Goal: Information Seeking & Learning: Find specific fact

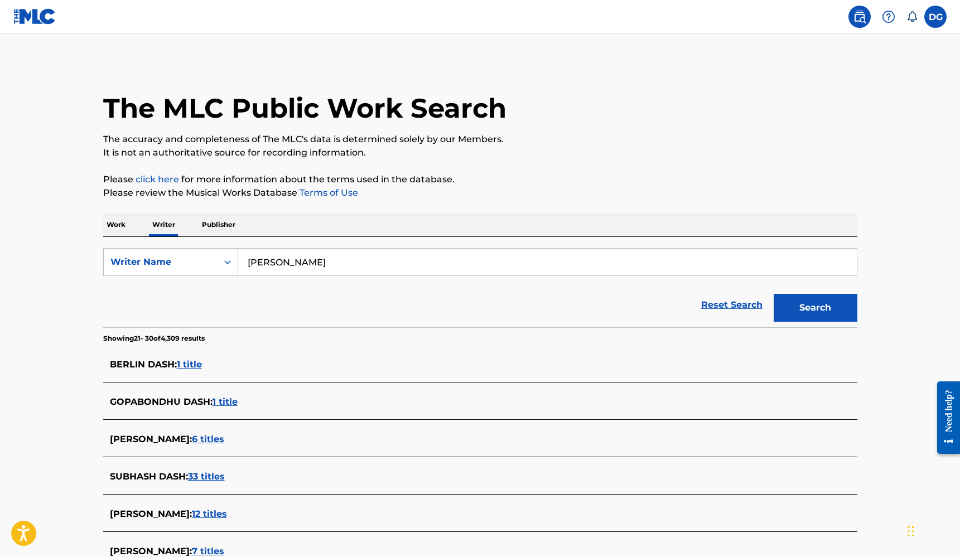
click at [42, 29] on link at bounding box center [34, 16] width 43 height 33
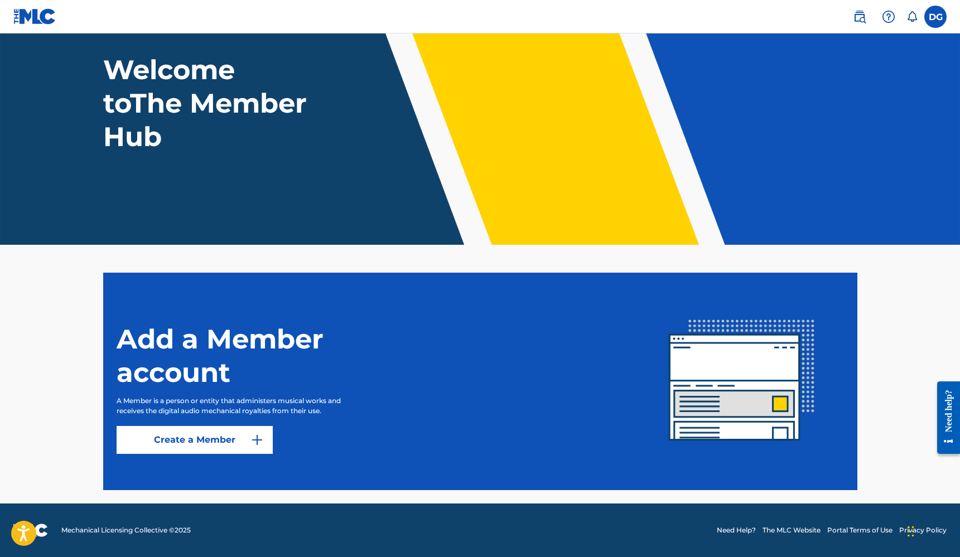
scroll to position [62, 0]
click at [937, 21] on label at bounding box center [936, 17] width 22 height 22
click at [936, 17] on input "DG [PERSON_NAME] [PERSON_NAME][EMAIL_ADDRESS][DOMAIN_NAME] Notification Prefere…" at bounding box center [936, 17] width 0 height 0
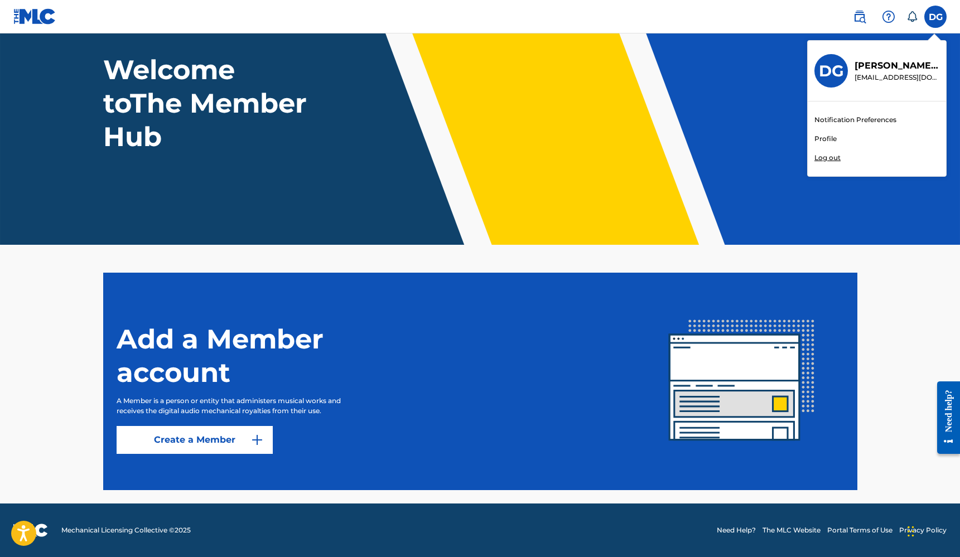
click at [362, 447] on div "Add a Member account A Member is a person or entity that administers musical wo…" at bounding box center [378, 381] width 523 height 145
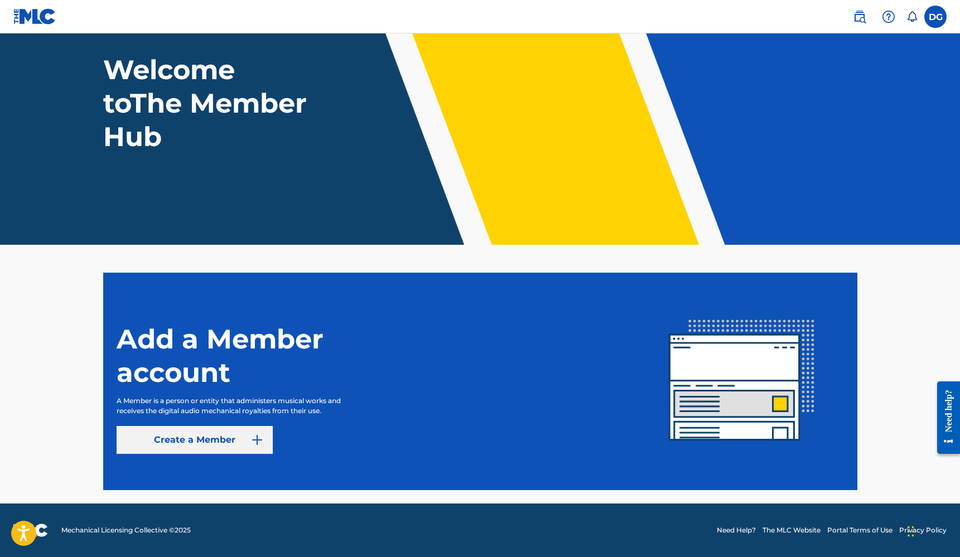
click at [230, 443] on link "Create a Member" at bounding box center [195, 440] width 156 height 28
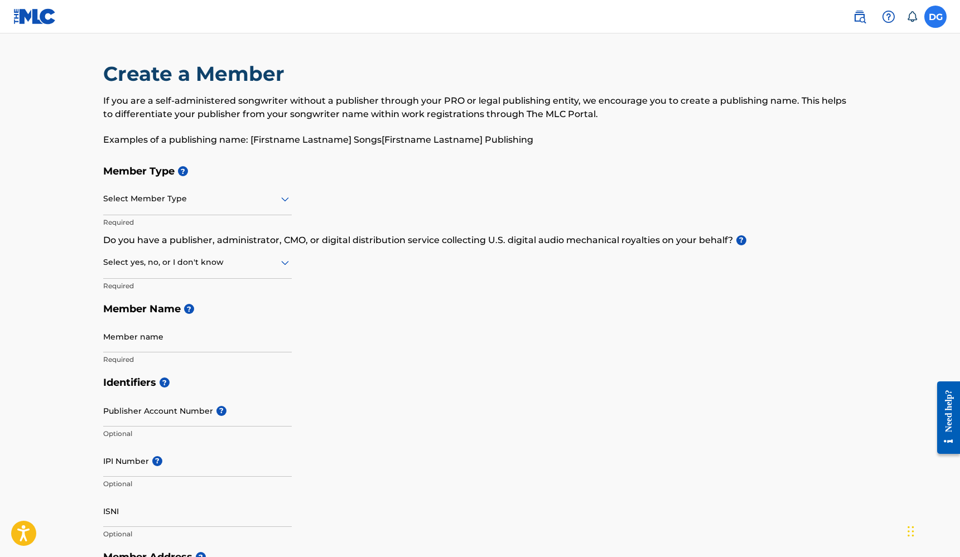
click at [940, 16] on label at bounding box center [936, 17] width 22 height 22
click at [936, 17] on input "DG [PERSON_NAME] [PERSON_NAME][EMAIL_ADDRESS][DOMAIN_NAME] Notification Prefere…" at bounding box center [936, 17] width 0 height 0
click at [832, 73] on h3 "DG" at bounding box center [831, 71] width 25 height 20
click at [936, 17] on input "DG [PERSON_NAME] [PERSON_NAME][EMAIL_ADDRESS][DOMAIN_NAME] Notification Prefere…" at bounding box center [936, 17] width 0 height 0
click at [859, 15] on img at bounding box center [859, 16] width 13 height 13
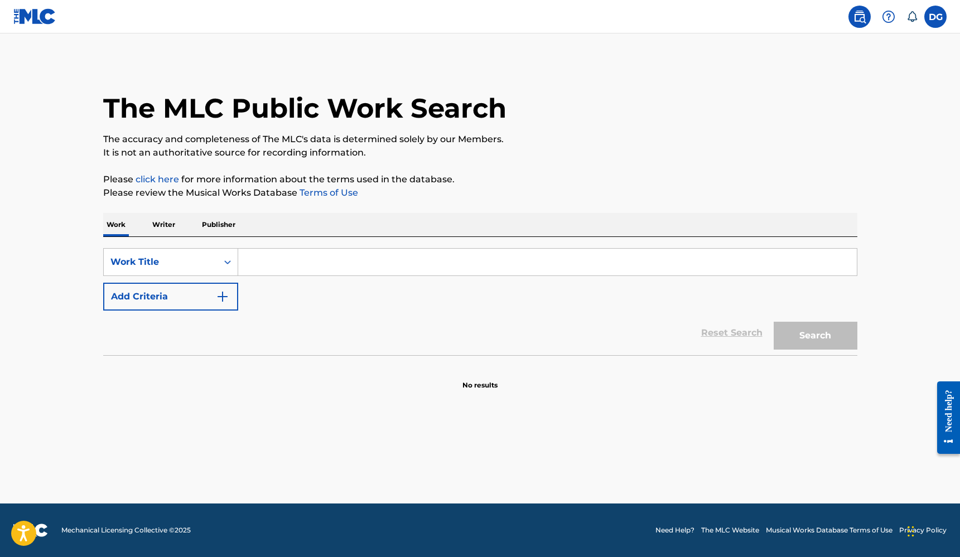
click at [224, 228] on p "Publisher" at bounding box center [219, 224] width 40 height 23
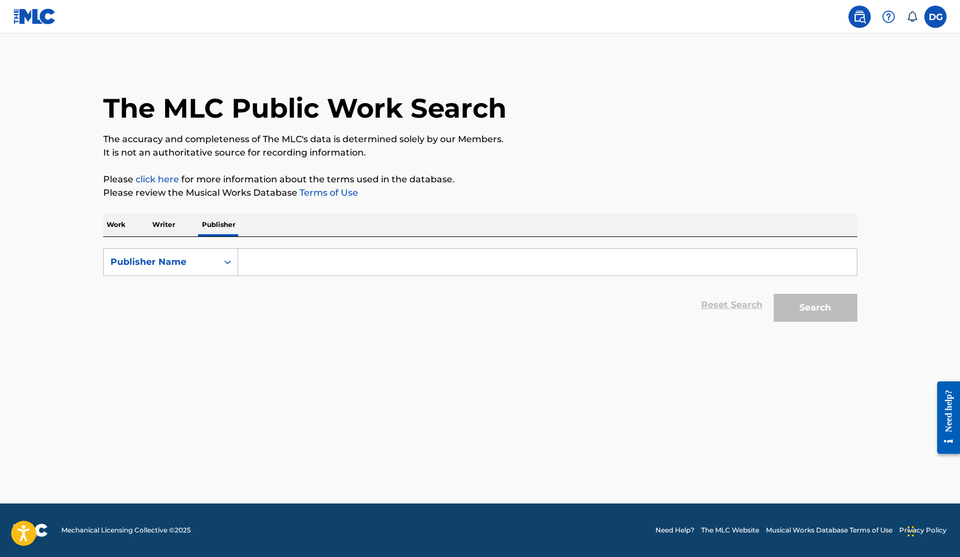
click at [281, 256] on input "Search Form" at bounding box center [547, 262] width 619 height 27
type input "gerendas music"
click at [815, 308] on button "Search" at bounding box center [816, 308] width 84 height 28
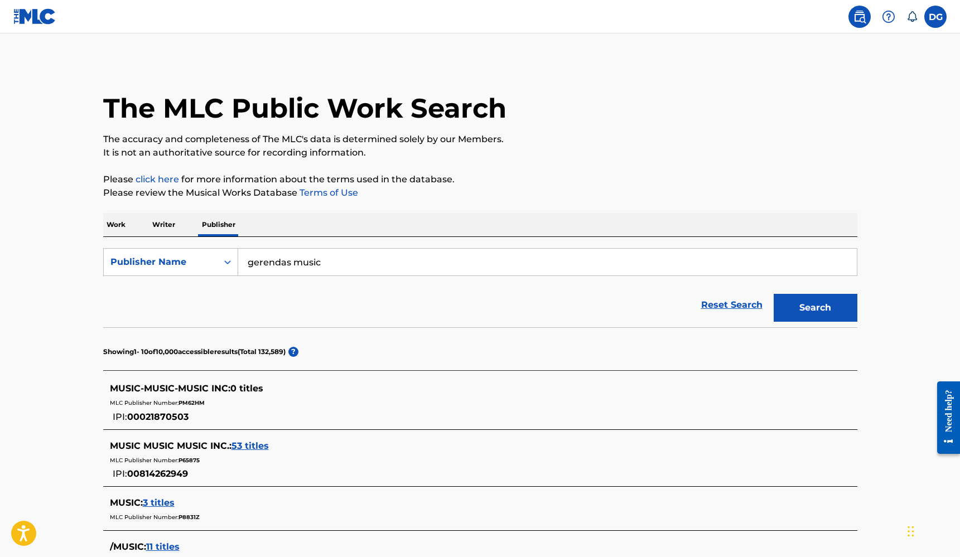
click at [165, 229] on p "Writer" at bounding box center [164, 224] width 30 height 23
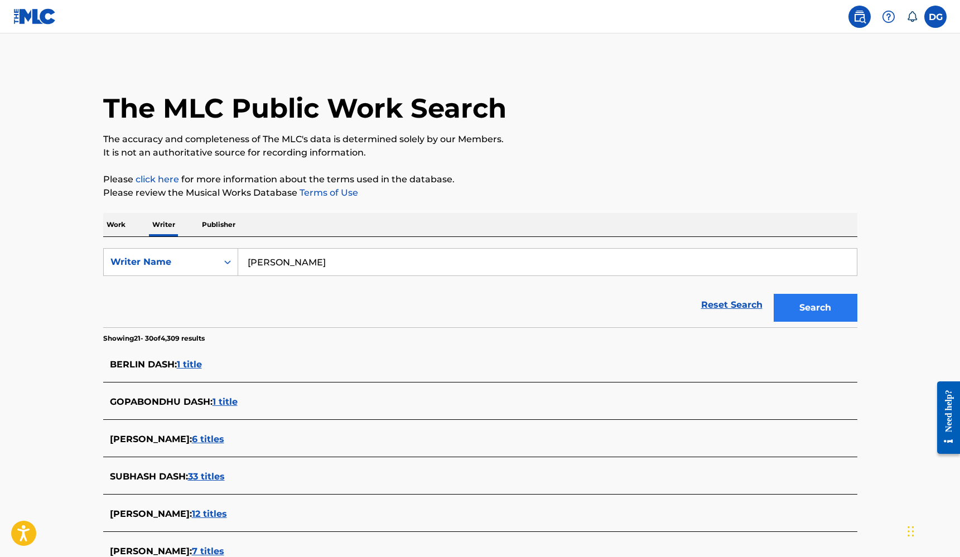
click at [826, 300] on button "Search" at bounding box center [816, 308] width 84 height 28
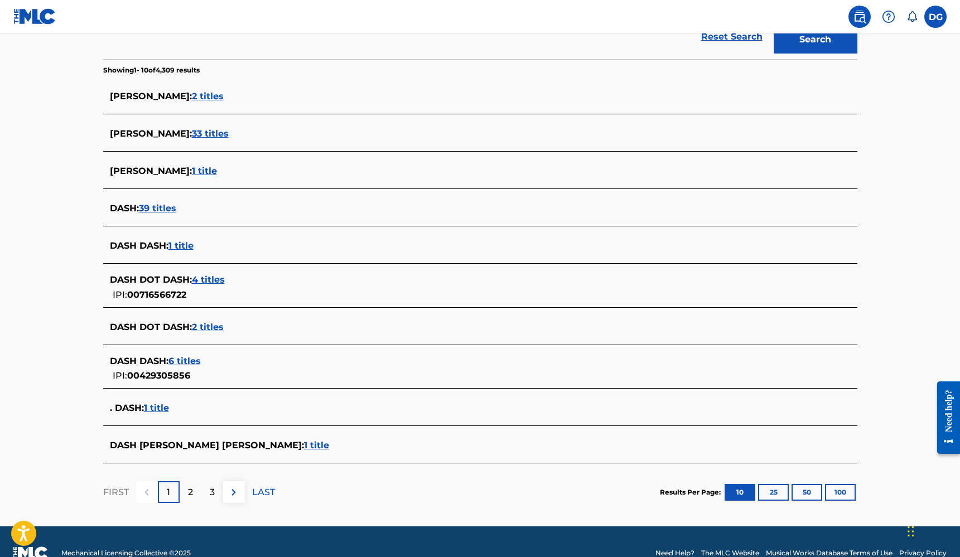
scroll to position [268, 0]
click at [190, 493] on p "2" at bounding box center [190, 492] width 5 height 13
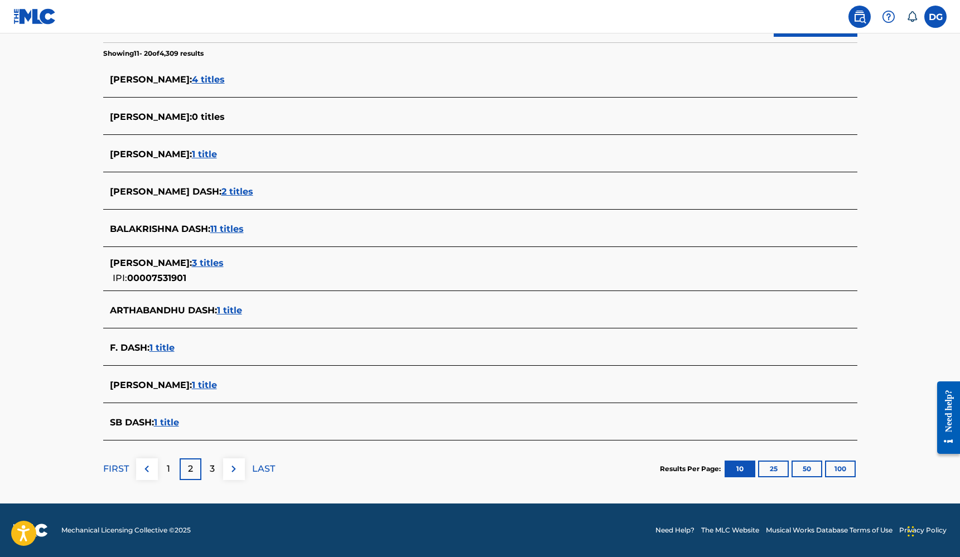
scroll to position [285, 0]
click at [210, 473] on p "3" at bounding box center [212, 469] width 5 height 13
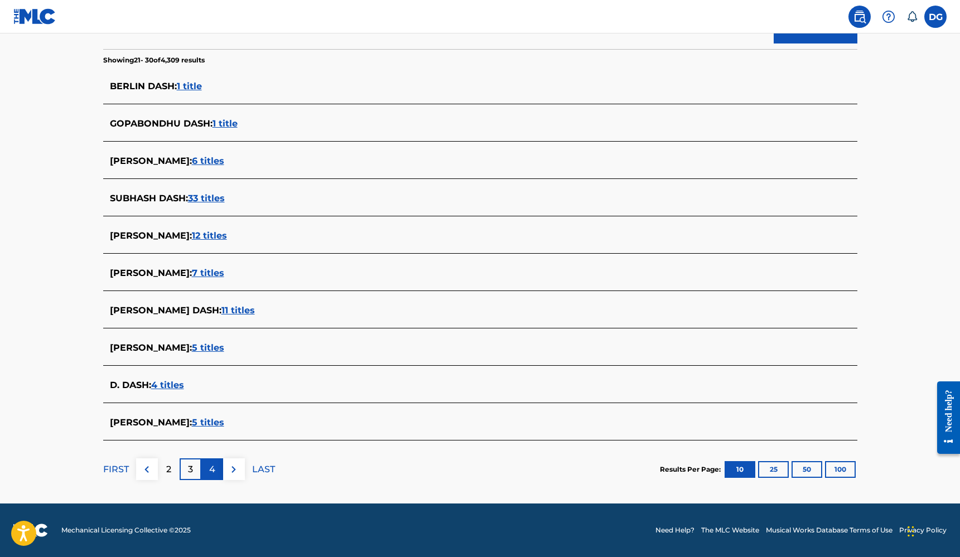
scroll to position [278, 0]
click at [192, 421] on span "5 titles" at bounding box center [208, 422] width 32 height 11
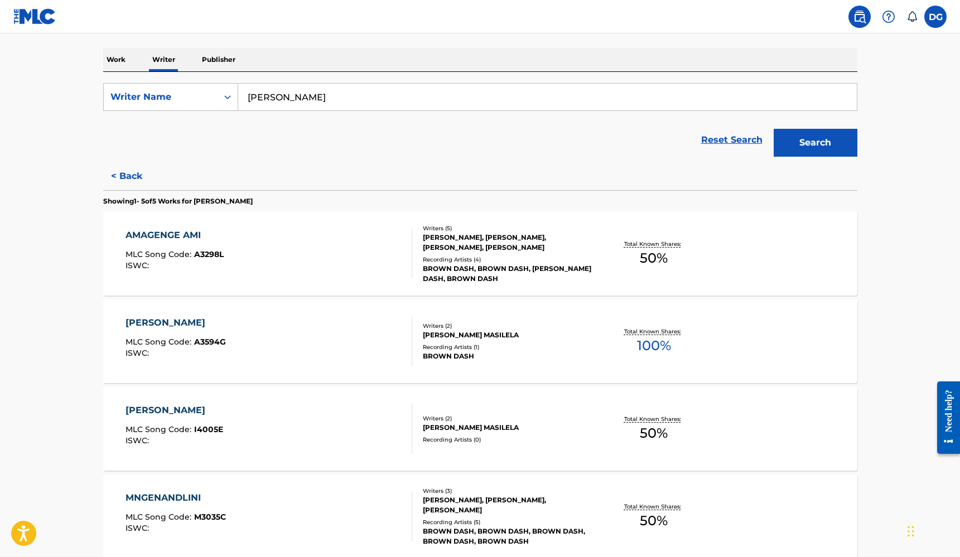
scroll to position [158, 0]
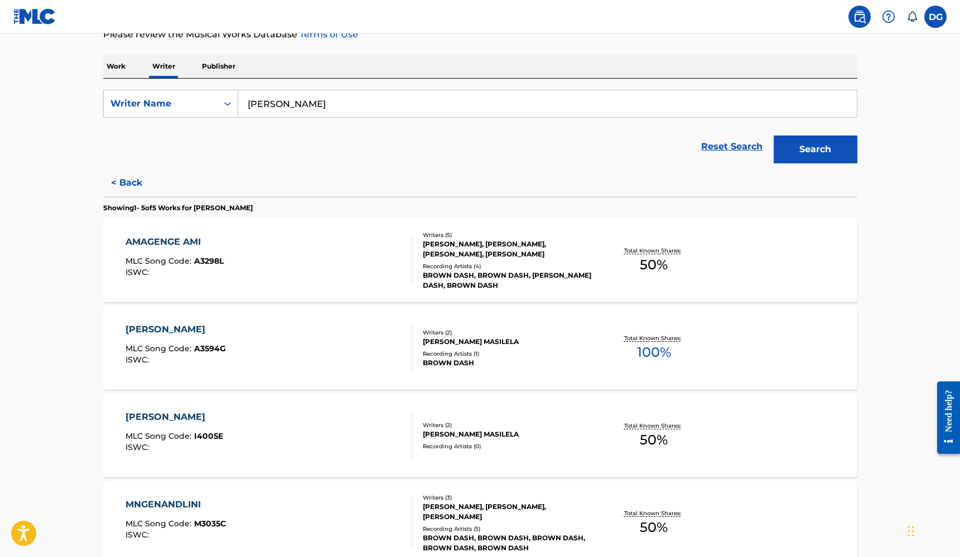
click at [217, 255] on div "AMAGENGE AMI MLC Song Code : A3298L ISWC :" at bounding box center [175, 260] width 98 height 50
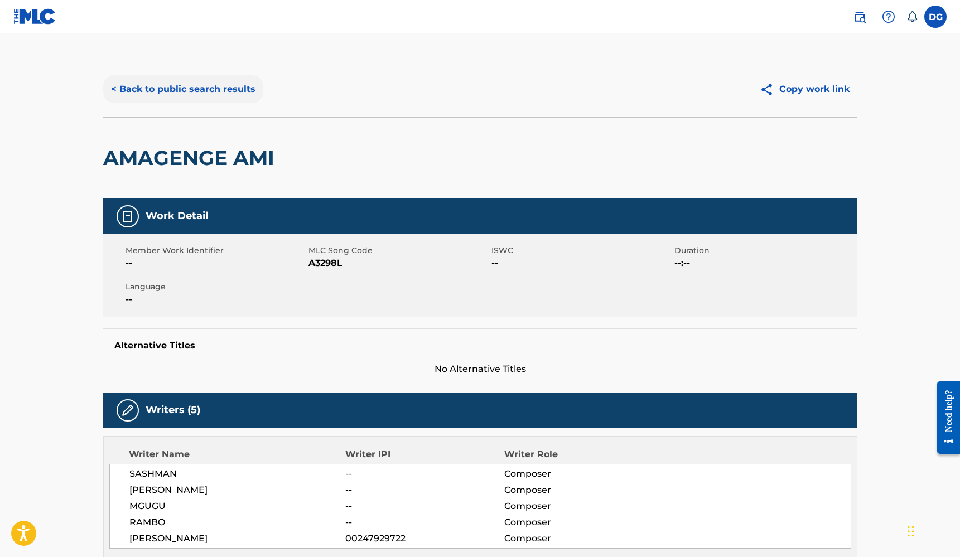
click at [172, 91] on button "< Back to public search results" at bounding box center [183, 89] width 160 height 28
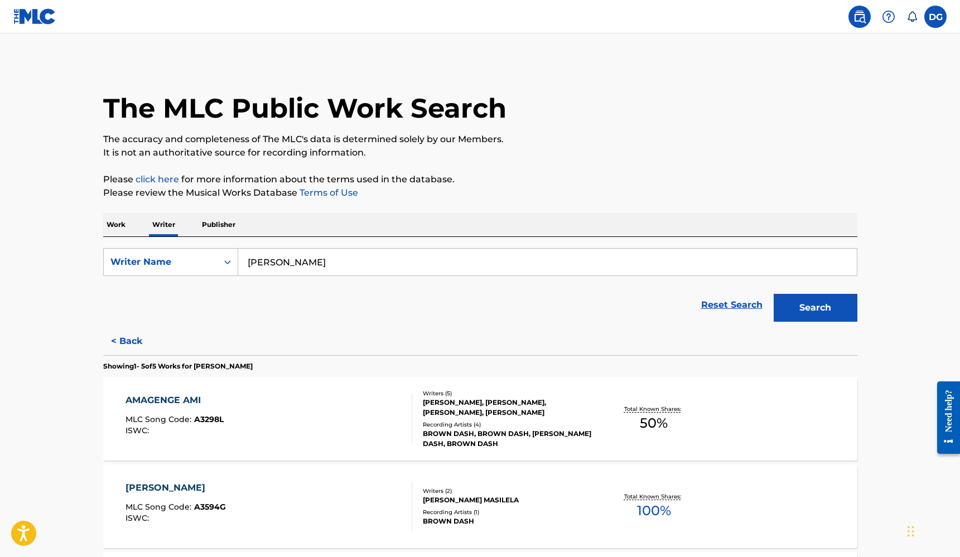
click at [118, 229] on p "Work" at bounding box center [116, 224] width 26 height 23
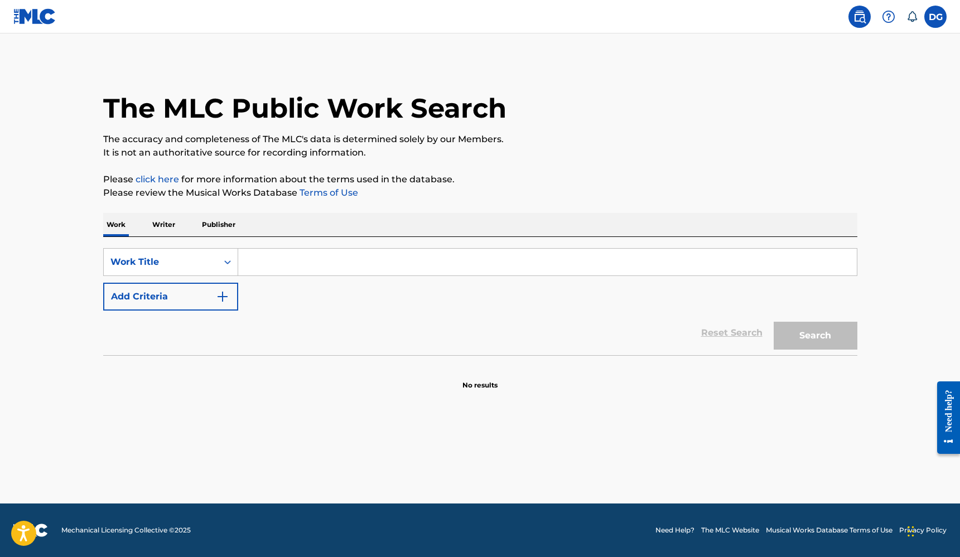
click at [118, 229] on p "Work" at bounding box center [116, 224] width 26 height 23
click at [271, 130] on div "The MLC Public Work Search" at bounding box center [480, 101] width 754 height 81
click at [272, 116] on h1 "The MLC Public Work Search" at bounding box center [304, 108] width 403 height 33
click at [862, 26] on link at bounding box center [860, 17] width 22 height 22
click at [47, 18] on img at bounding box center [34, 16] width 43 height 16
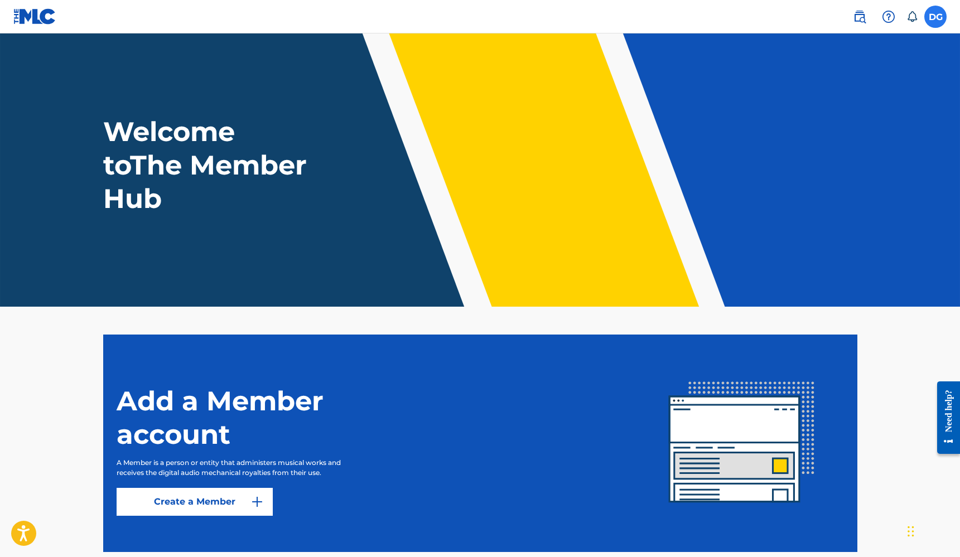
click at [928, 17] on label at bounding box center [936, 17] width 22 height 22
click at [936, 17] on input "DG [PERSON_NAME] [PERSON_NAME][EMAIL_ADDRESS][DOMAIN_NAME] Notification Prefere…" at bounding box center [936, 17] width 0 height 0
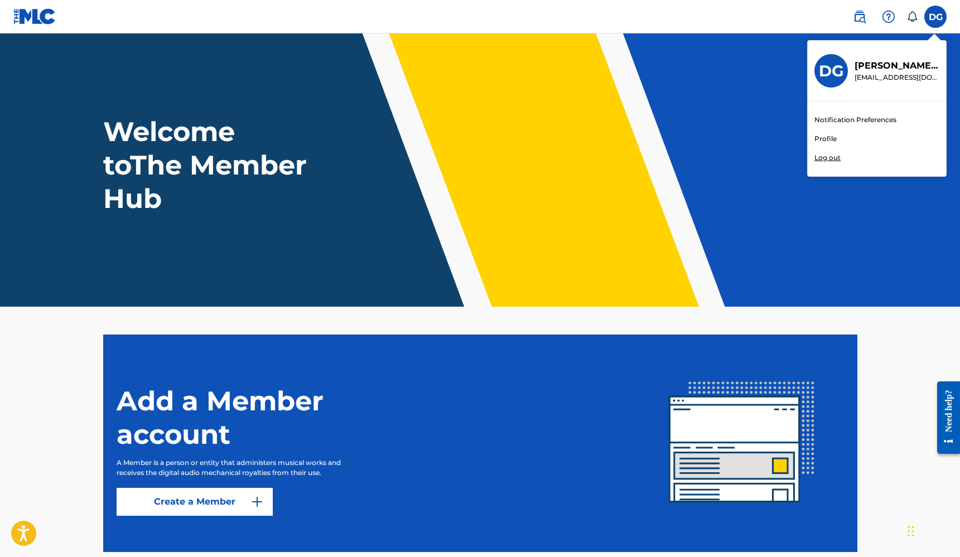
click at [830, 137] on link "Profile" at bounding box center [826, 139] width 22 height 10
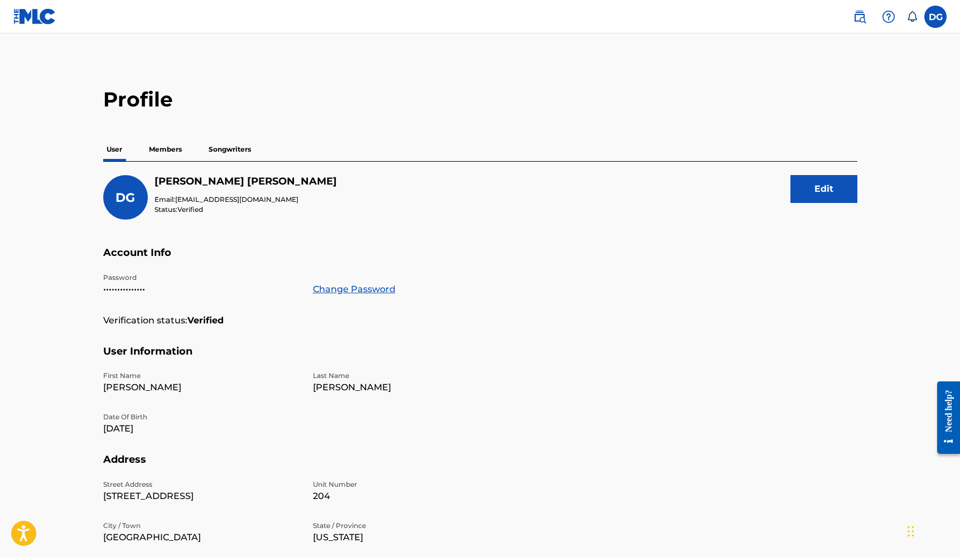
click at [41, 16] on img at bounding box center [34, 16] width 43 height 16
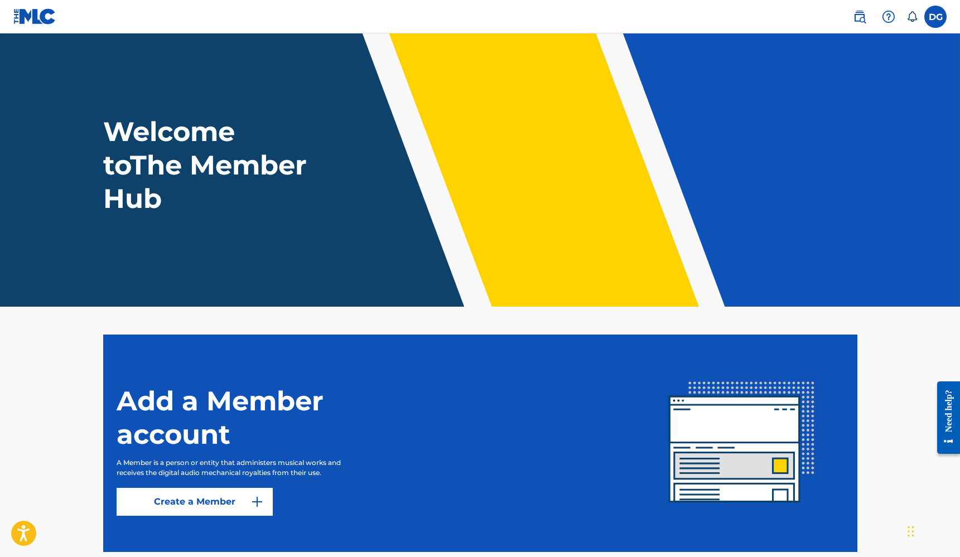
click at [161, 116] on h1 "Welcome to The Member Hub" at bounding box center [207, 165] width 209 height 100
click at [865, 17] on img at bounding box center [859, 16] width 13 height 13
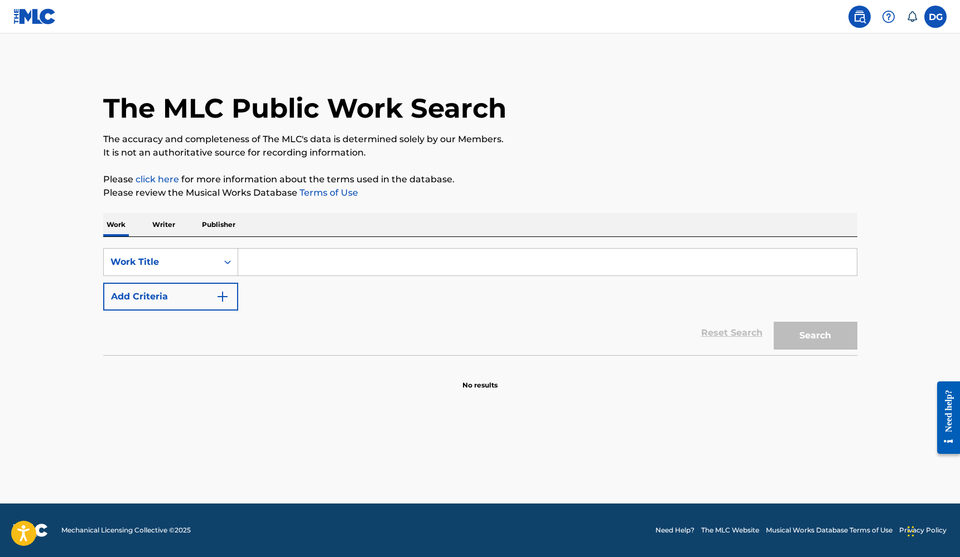
click at [320, 267] on input "Search Form" at bounding box center [547, 262] width 619 height 27
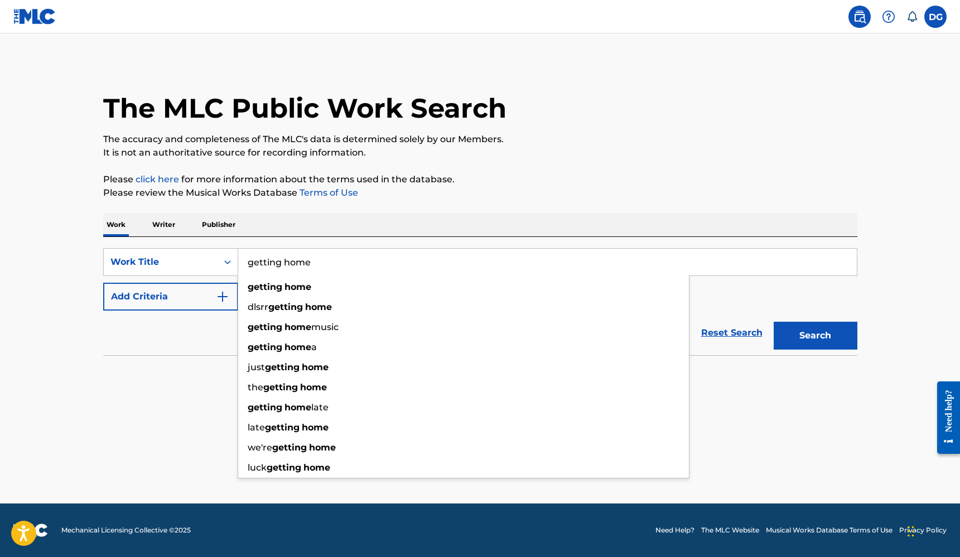
type input "getting home"
click at [815, 336] on button "Search" at bounding box center [816, 336] width 84 height 28
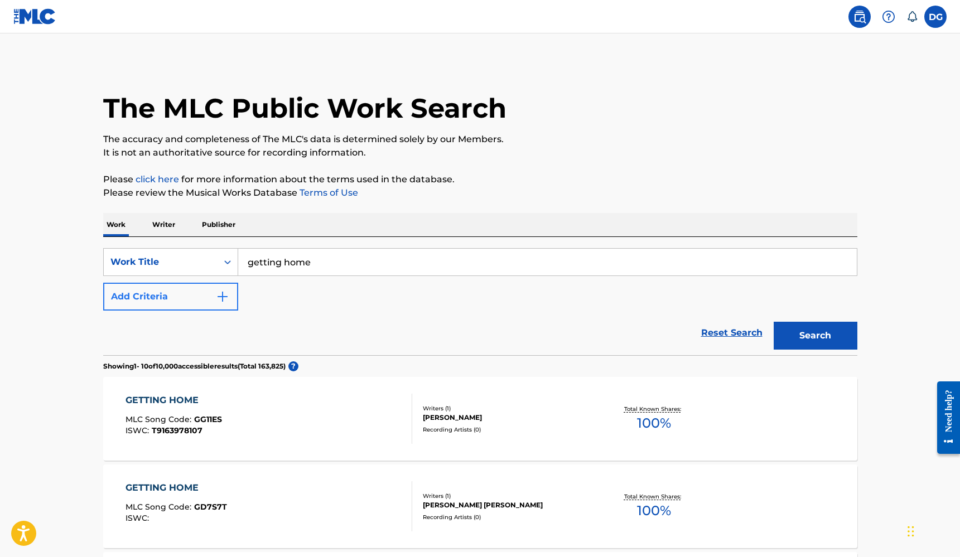
click at [195, 295] on button "Add Criteria" at bounding box center [170, 297] width 135 height 28
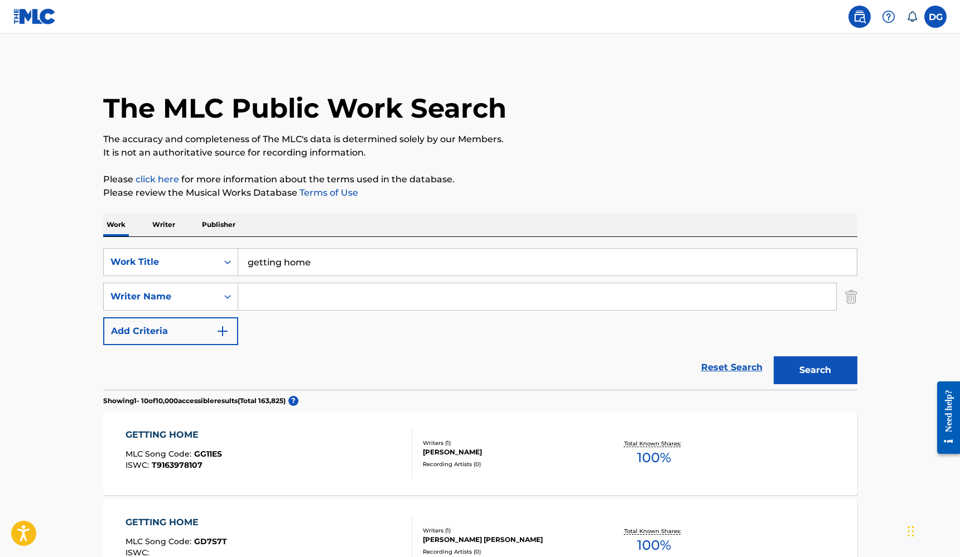
click at [255, 301] on input "Search Form" at bounding box center [537, 296] width 598 height 27
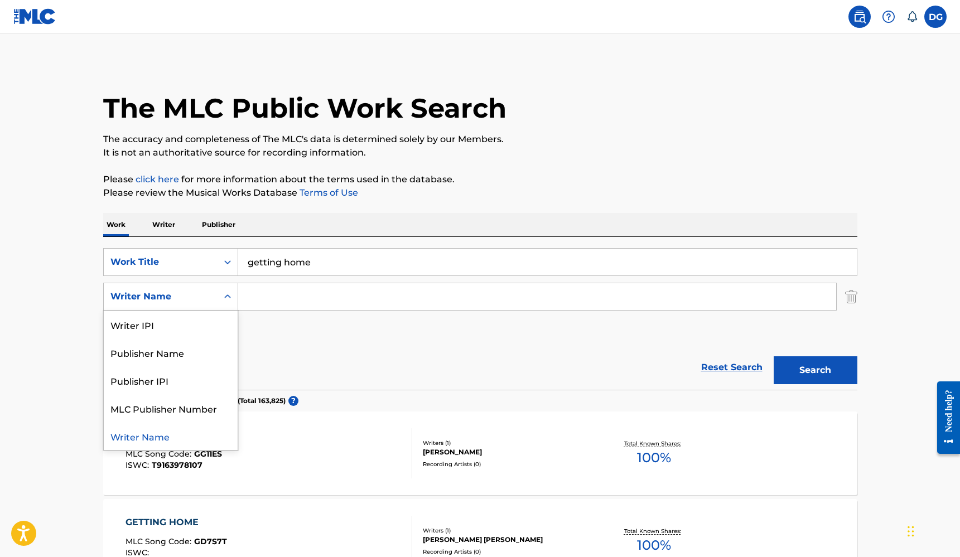
click at [225, 299] on icon "Search Form" at bounding box center [227, 296] width 11 height 11
click at [200, 328] on div "Writer IPI" at bounding box center [171, 325] width 134 height 28
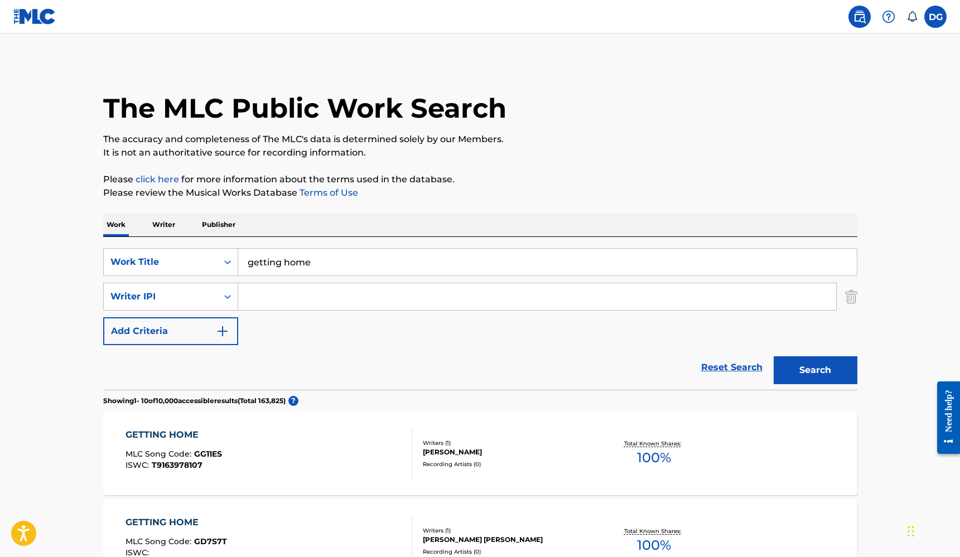
click at [292, 296] on input "Search Form" at bounding box center [537, 296] width 598 height 27
paste input "1191527356"
type input "1191527356"
click at [815, 370] on button "Search" at bounding box center [816, 371] width 84 height 28
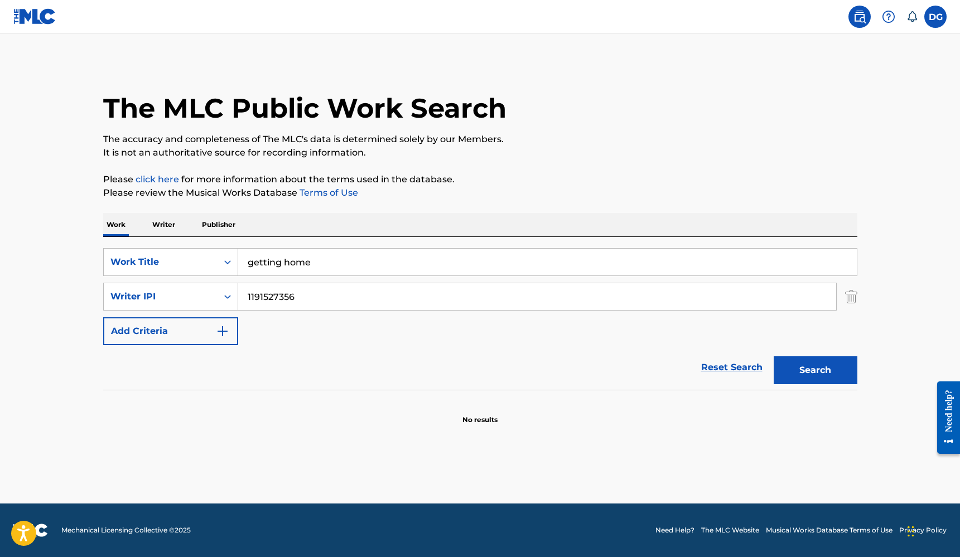
click at [815, 370] on button "Search" at bounding box center [816, 371] width 84 height 28
